Goal: Information Seeking & Learning: Learn about a topic

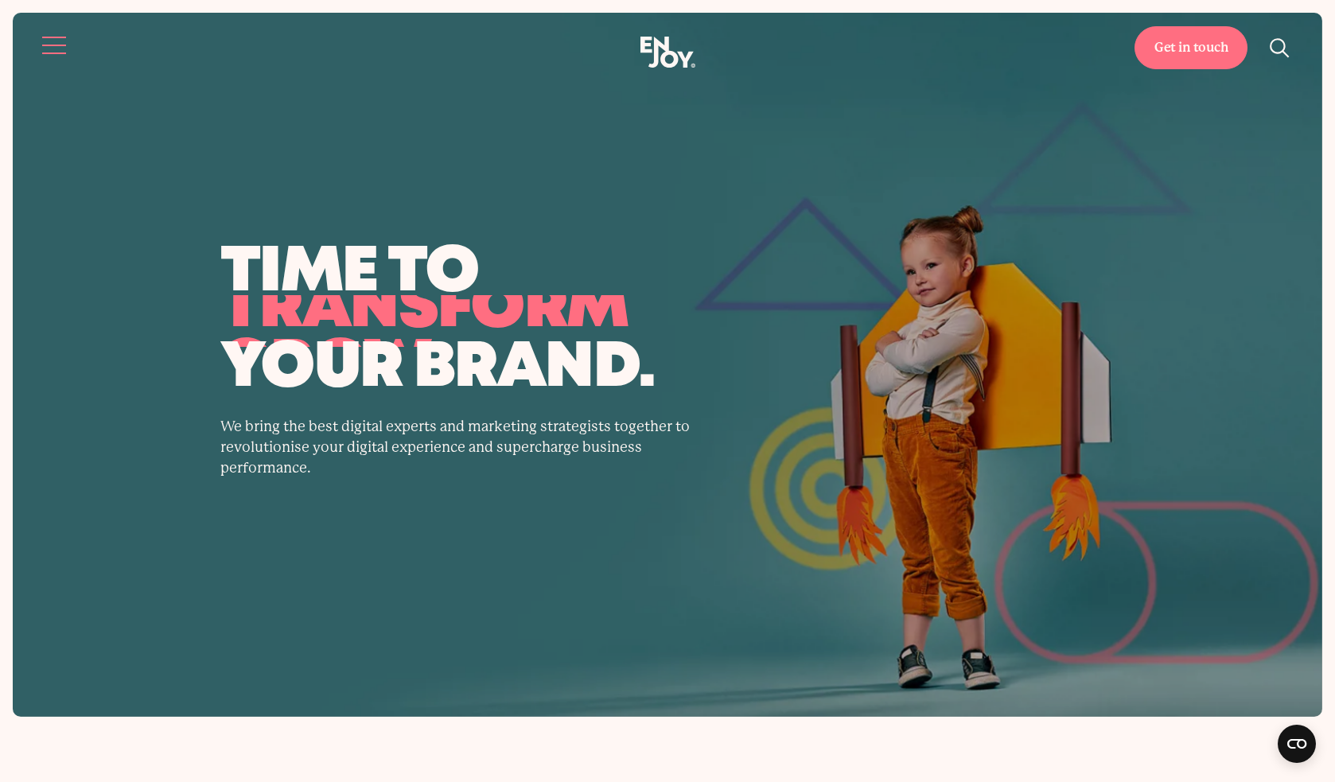
click at [55, 40] on button "Site navigation" at bounding box center [54, 45] width 33 height 33
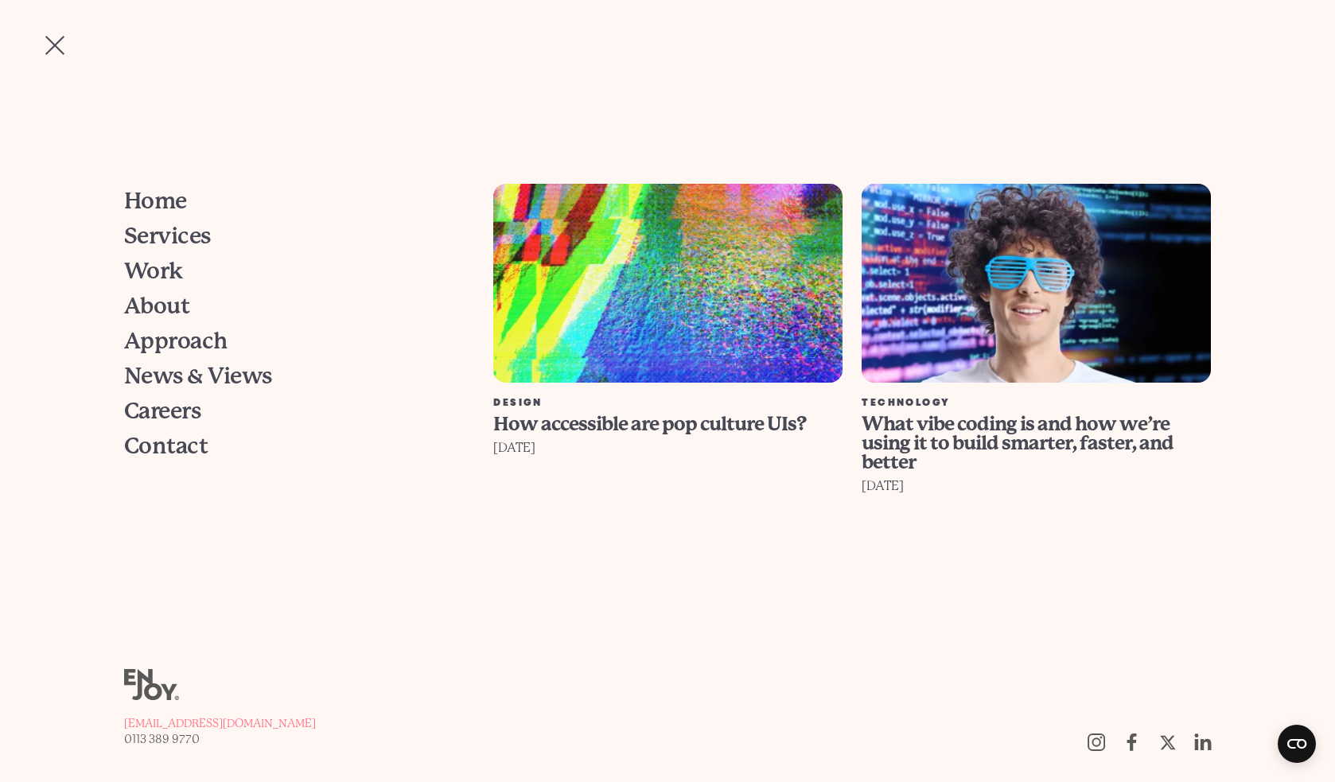
click at [55, 40] on button "Site navigation" at bounding box center [54, 45] width 33 height 33
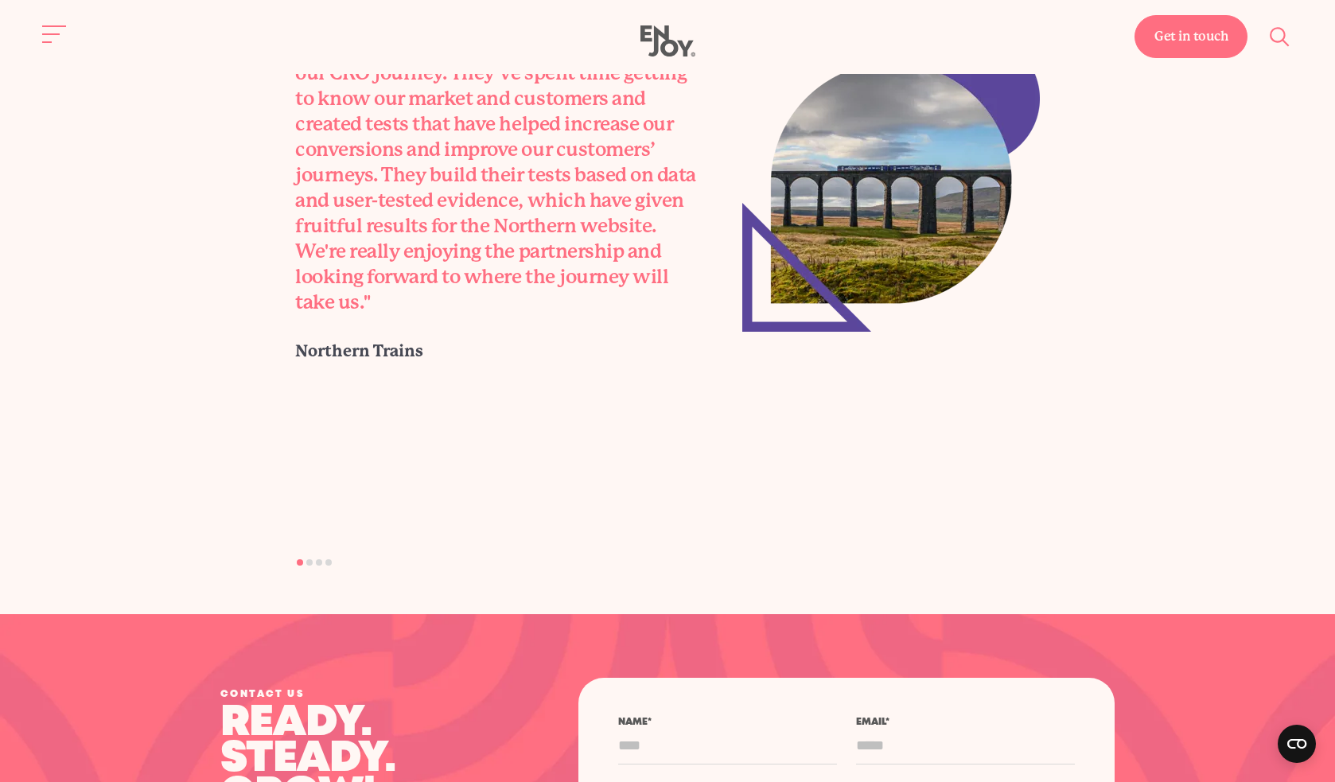
scroll to position [4785, 0]
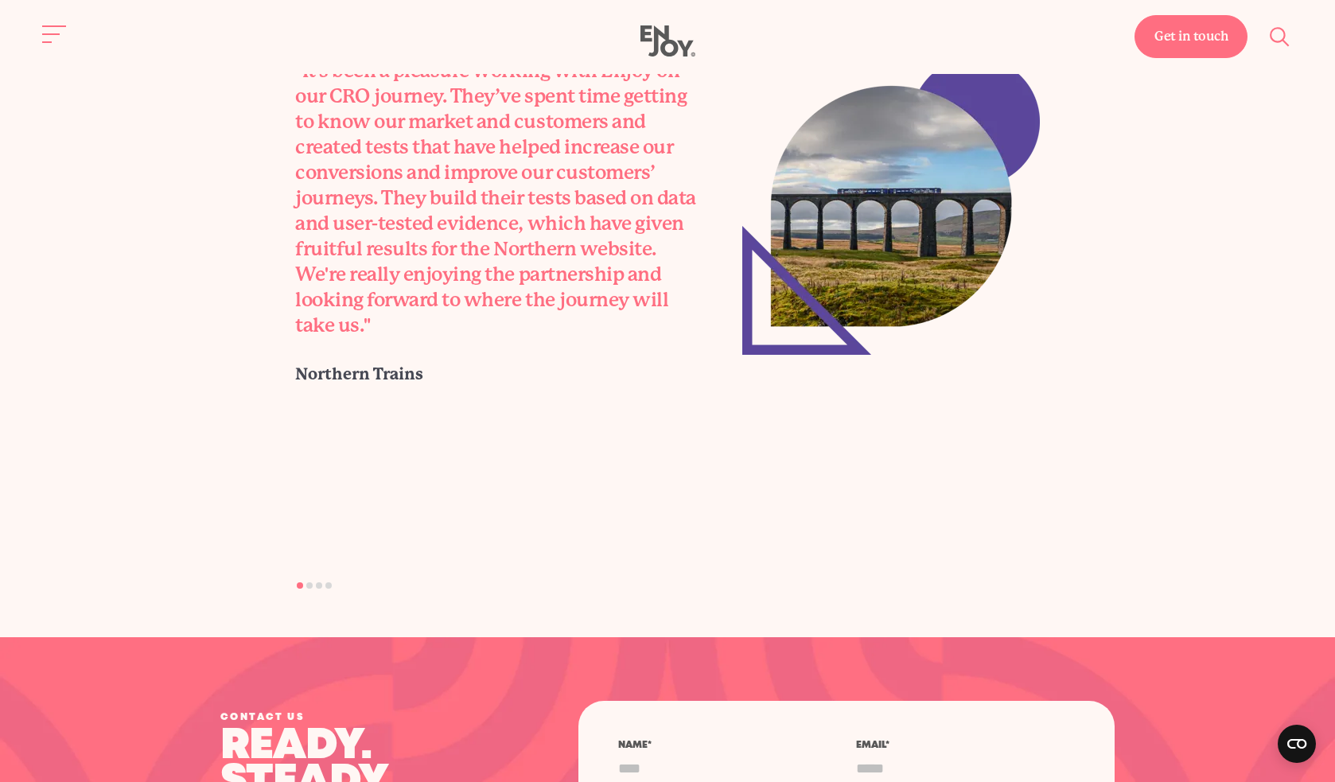
click at [306, 584] on li "Page dot 2" at bounding box center [309, 585] width 6 height 6
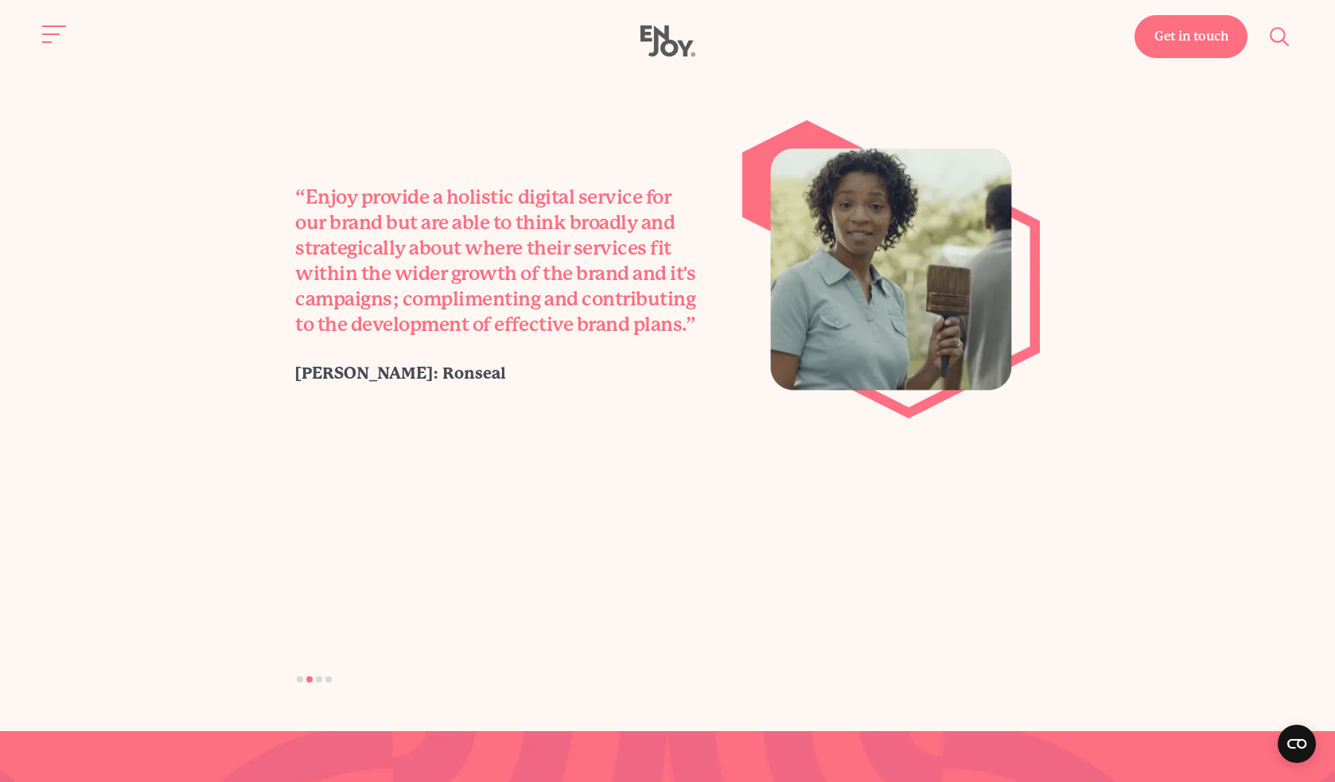
scroll to position [4603, 0]
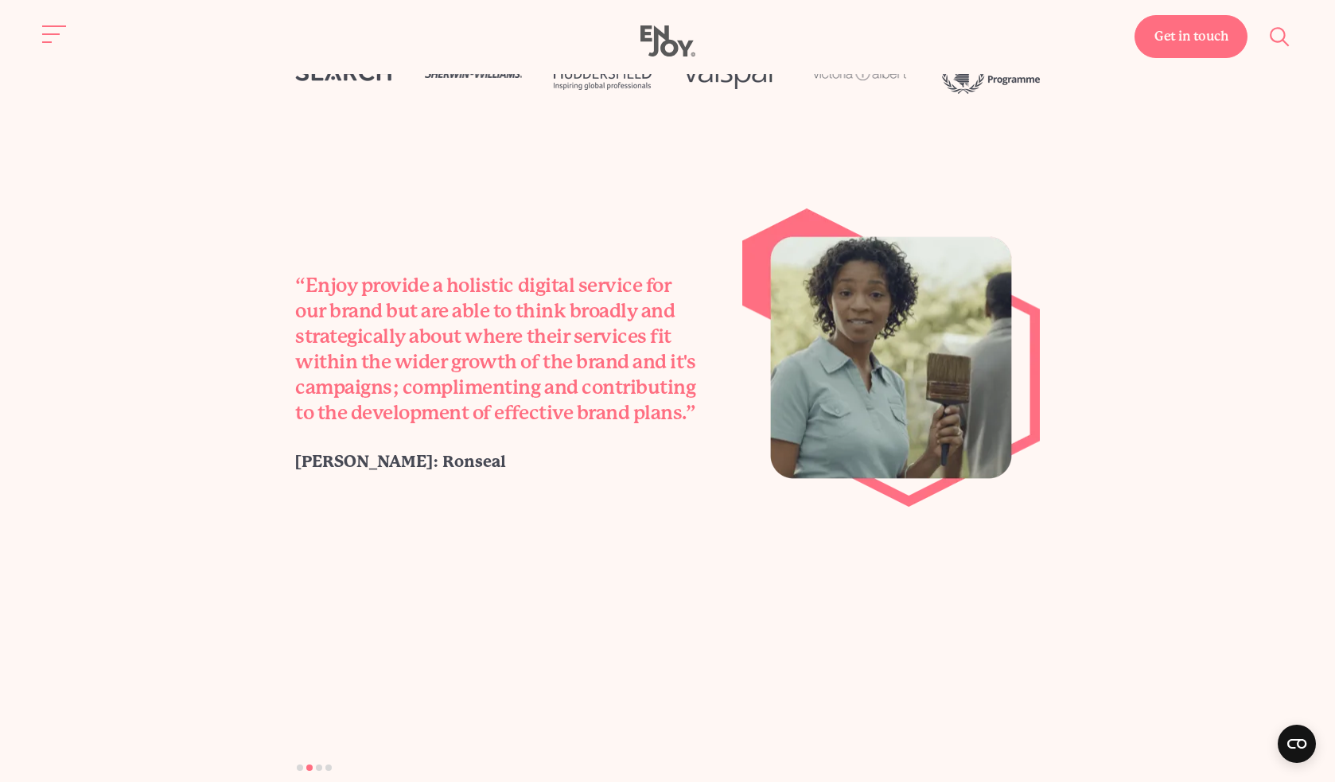
click at [320, 765] on li "Page dot 3" at bounding box center [319, 767] width 6 height 6
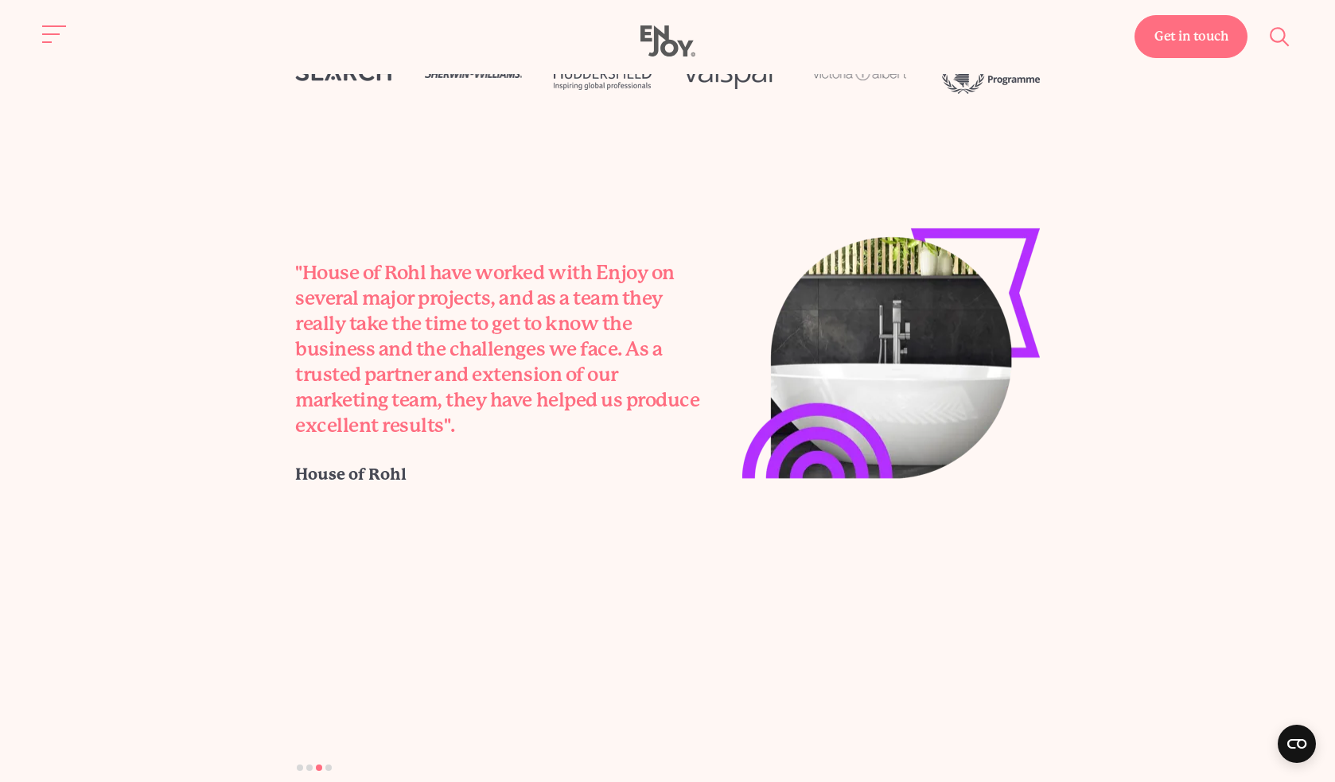
click at [299, 767] on li "Page dot 1" at bounding box center [300, 767] width 6 height 6
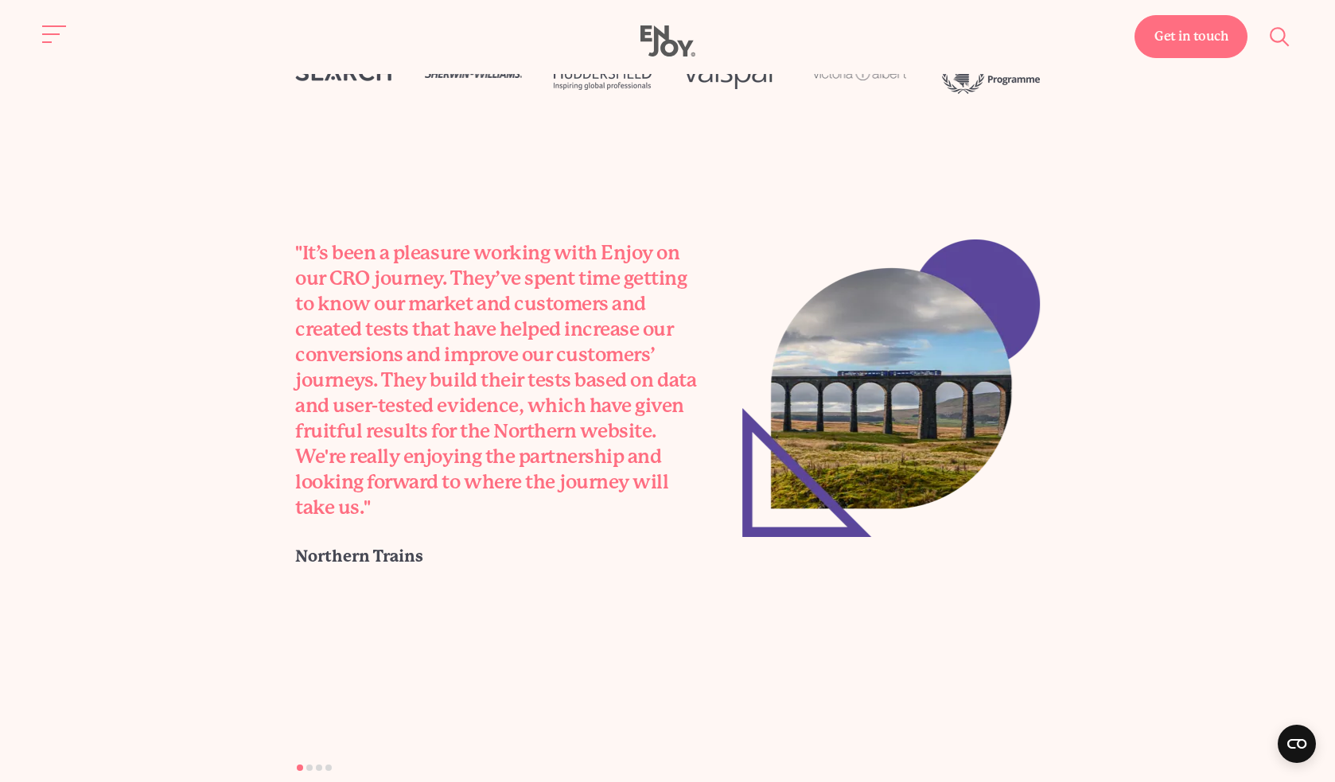
click at [307, 767] on li "Page dot 2" at bounding box center [309, 767] width 6 height 6
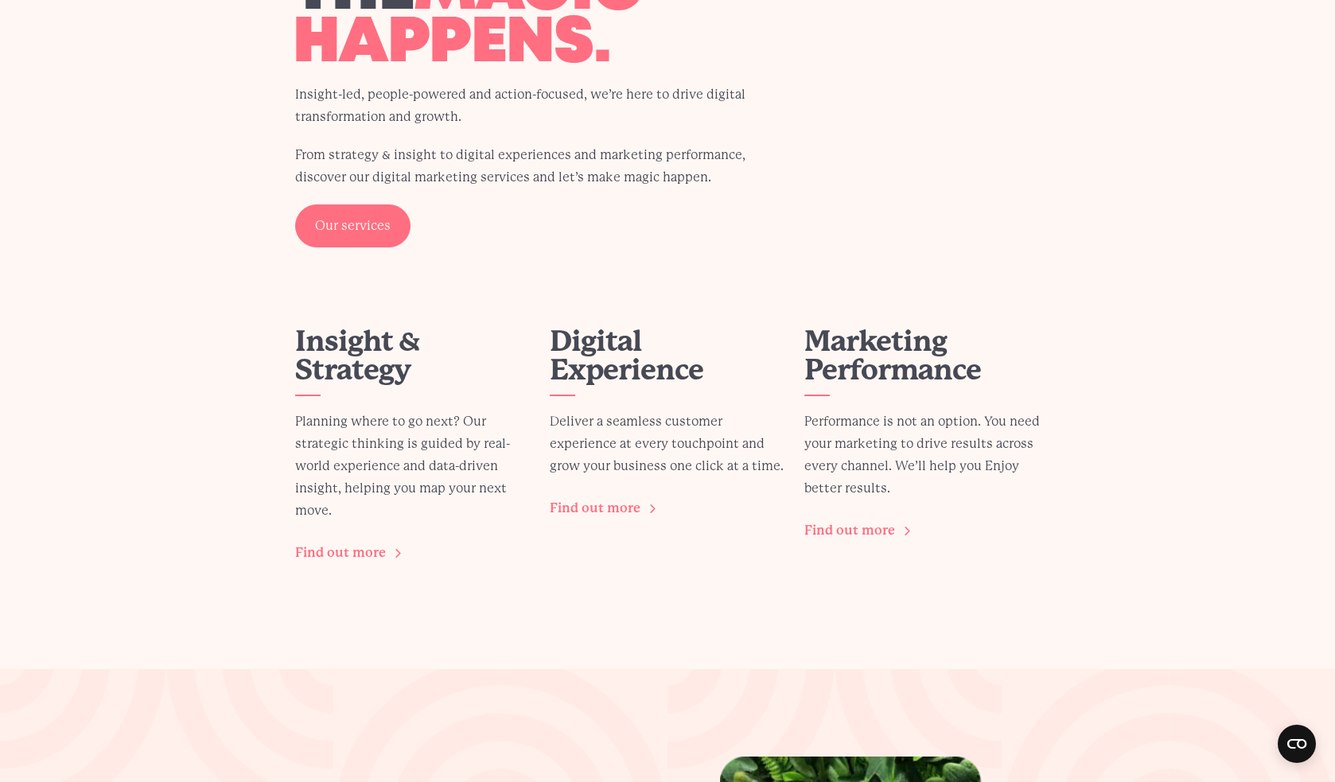
scroll to position [2241, 0]
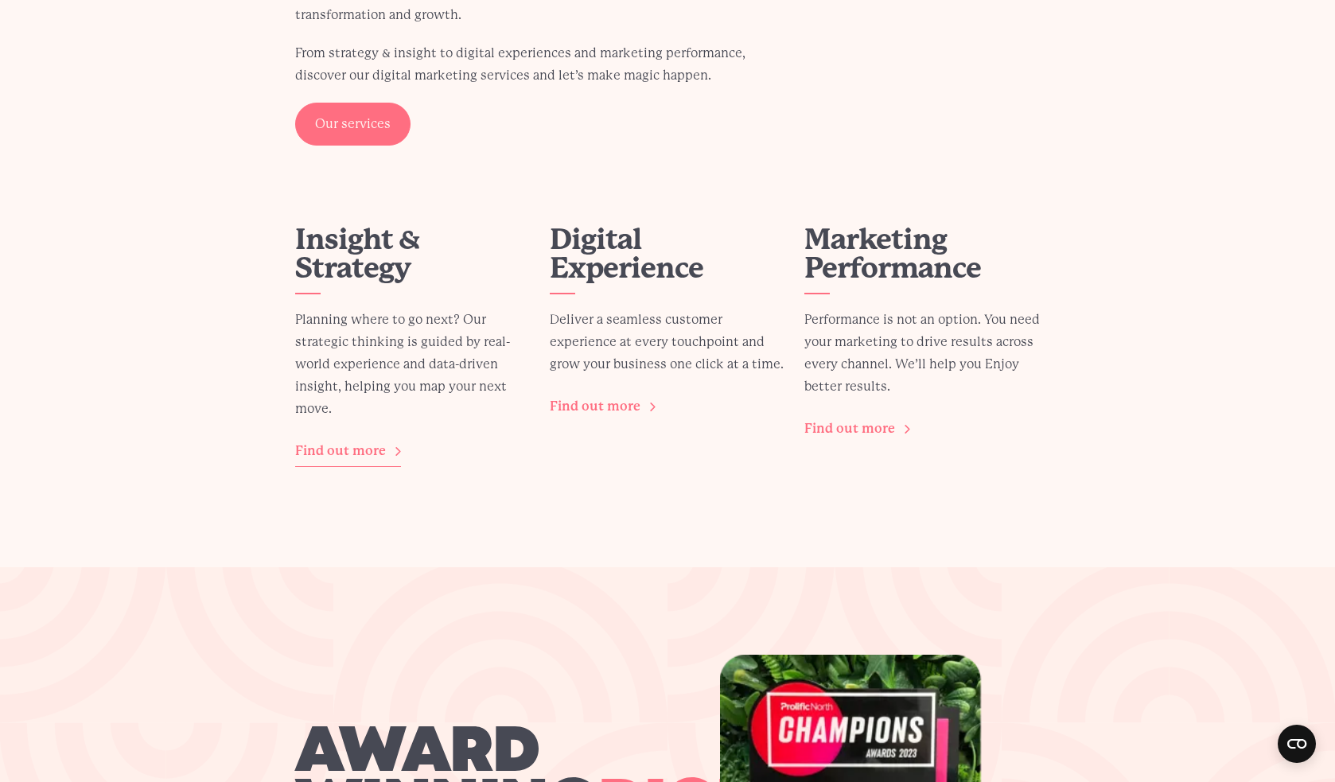
click at [348, 453] on link "Find out more" at bounding box center [348, 451] width 106 height 30
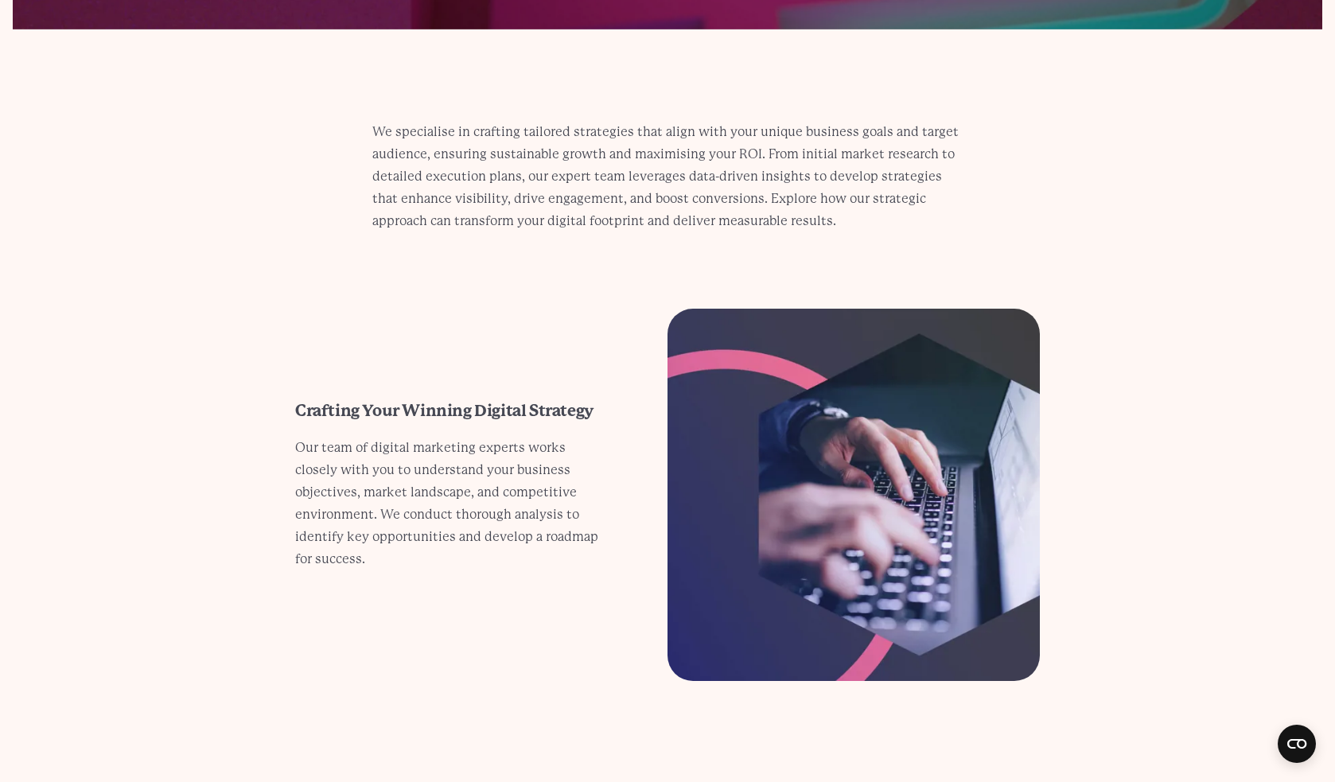
scroll to position [340, 0]
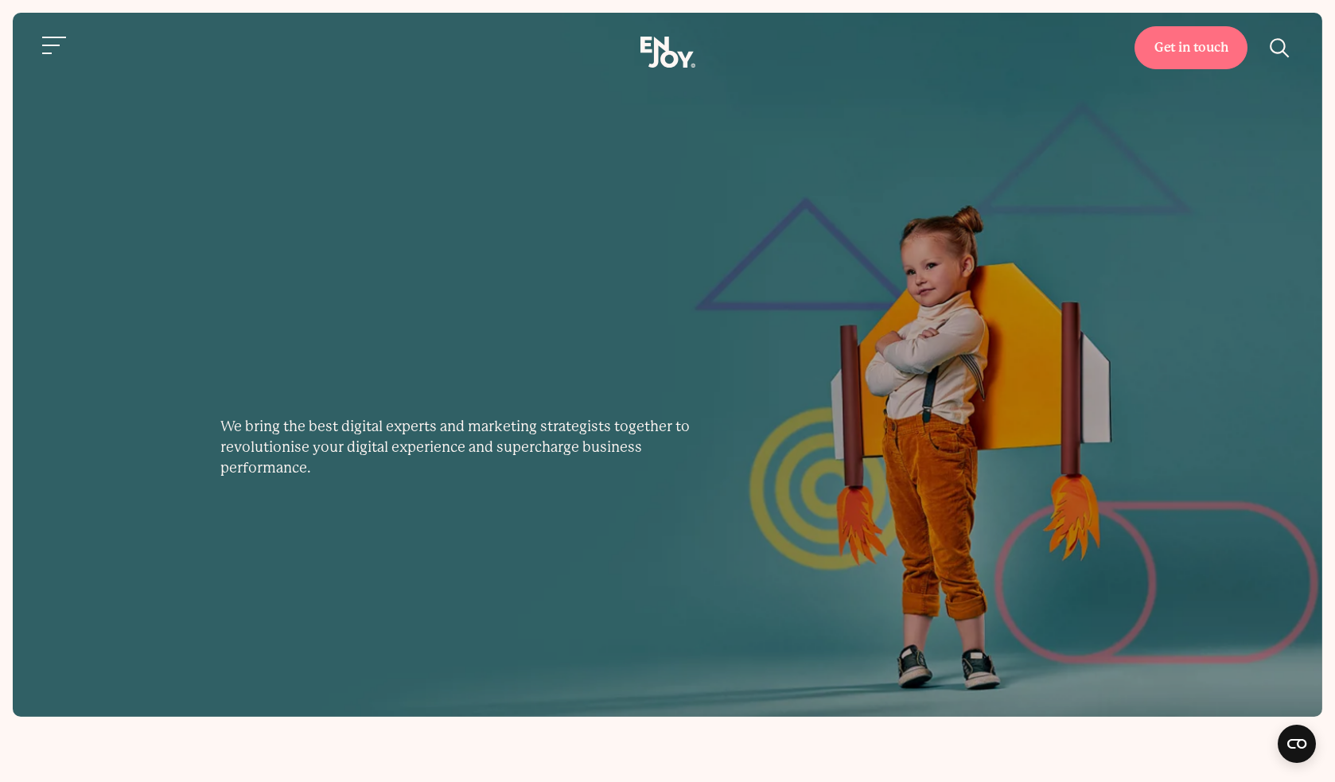
scroll to position [2241, 0]
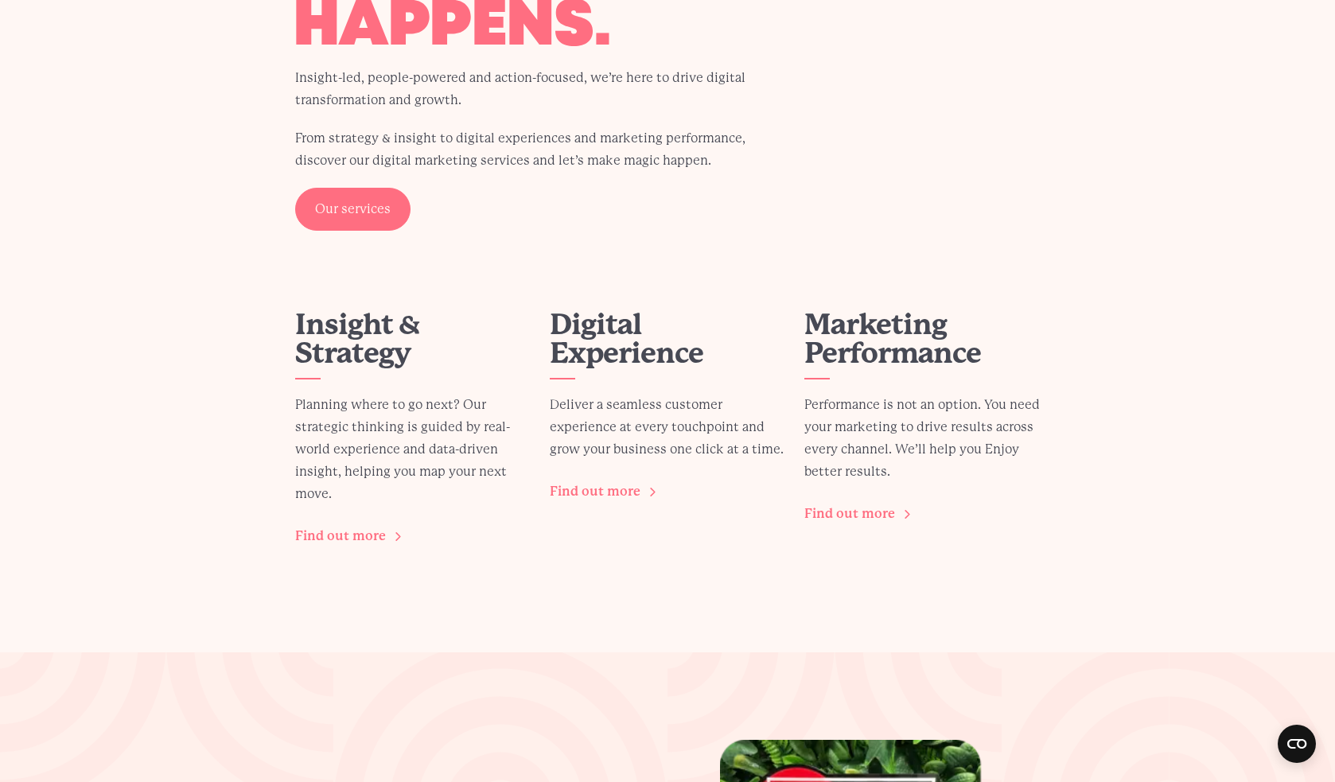
scroll to position [2157, 0]
click at [628, 493] on link "Find out more" at bounding box center [603, 490] width 106 height 30
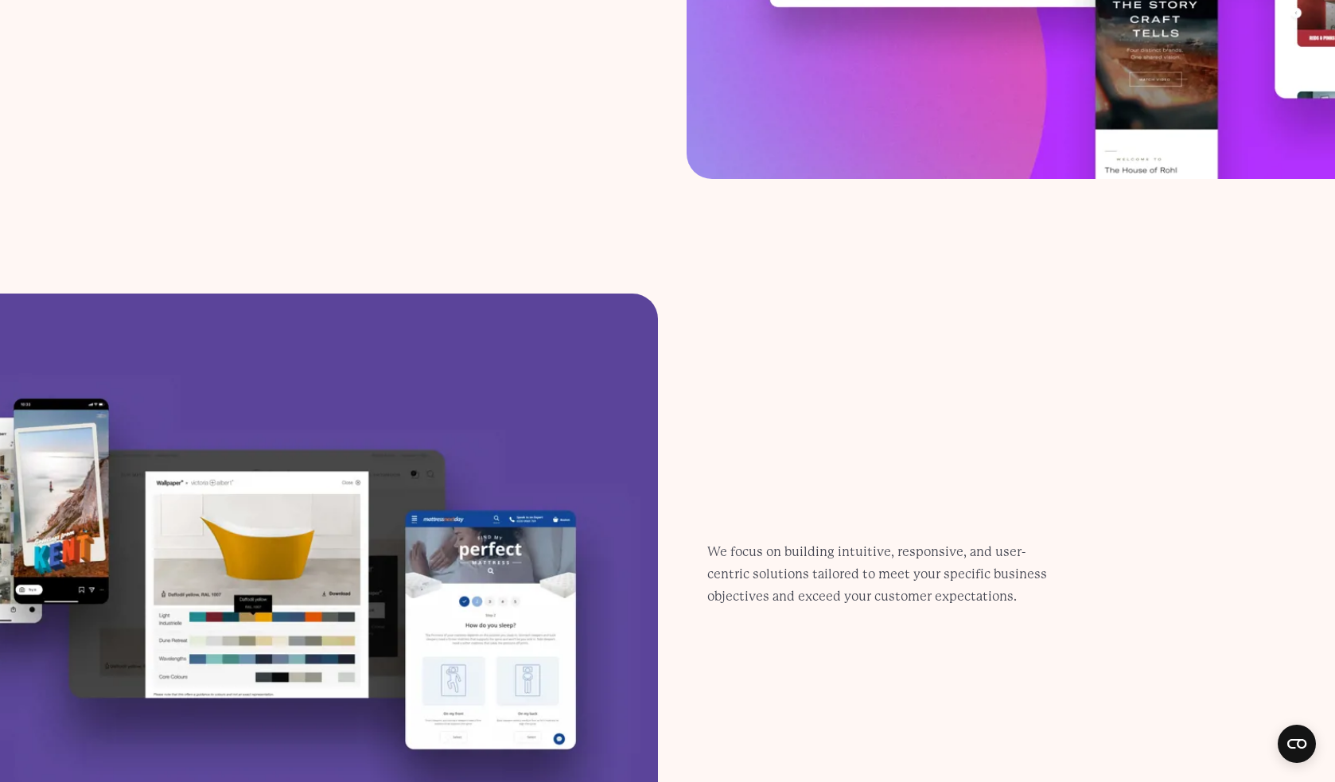
scroll to position [768, 0]
